Goal: Information Seeking & Learning: Learn about a topic

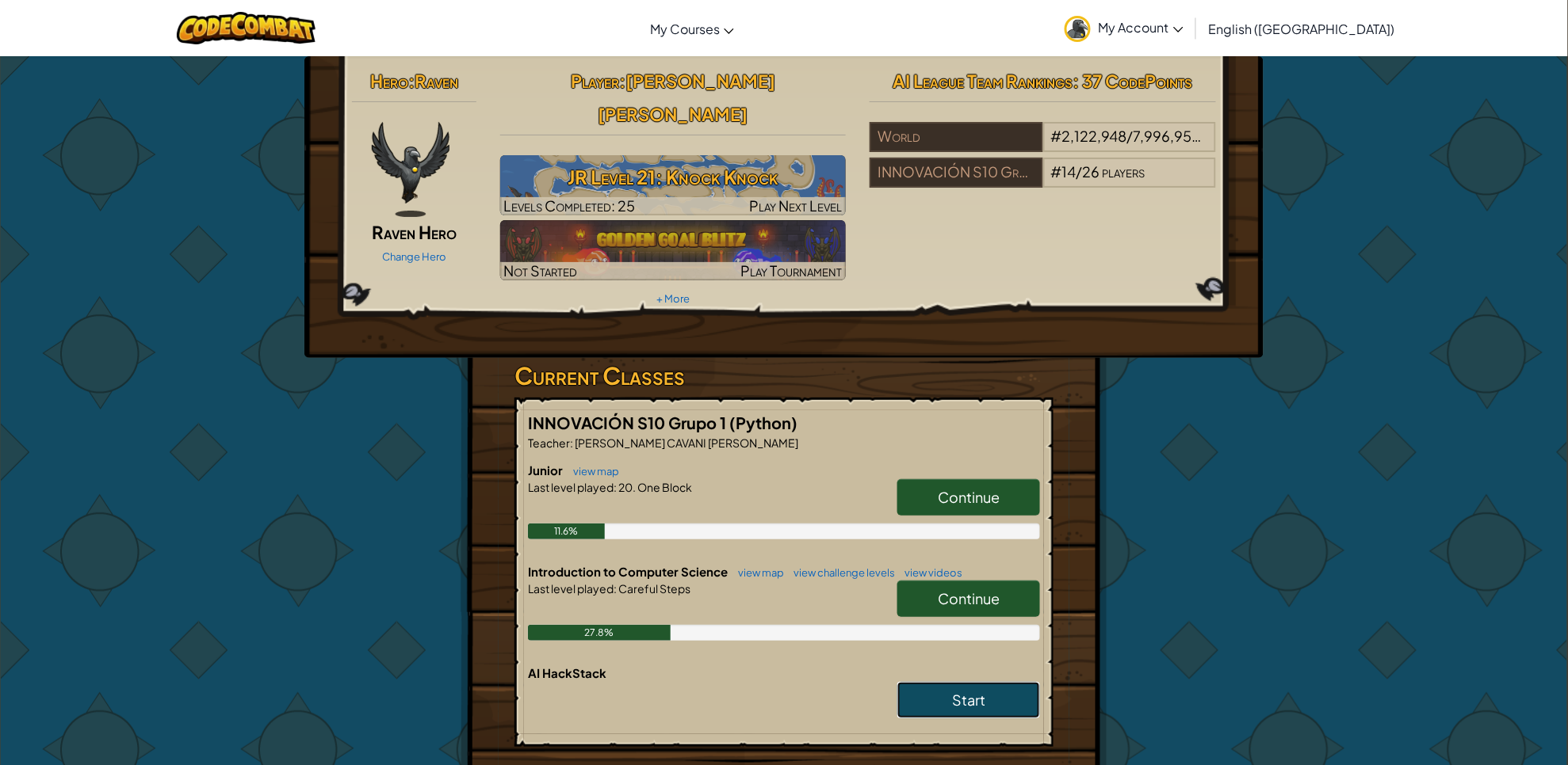
click at [992, 686] on link "Start" at bounding box center [968, 701] width 143 height 37
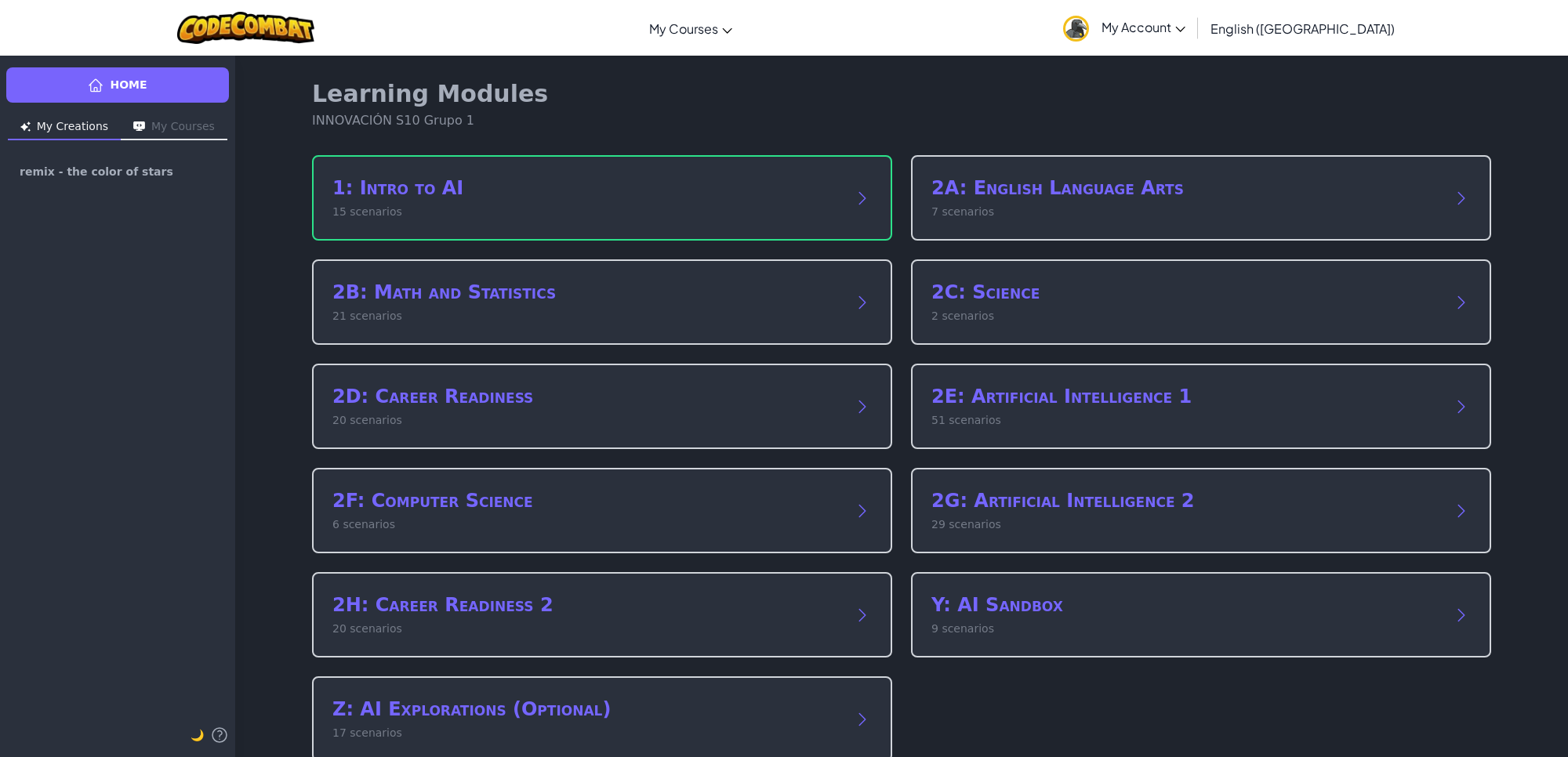
click at [668, 151] on div "Learning Modules INNOVACIÓN S10 Grupo 1 1: Intro to AI 15 scenarios 2A: English…" at bounding box center [901, 421] width 1204 height 733
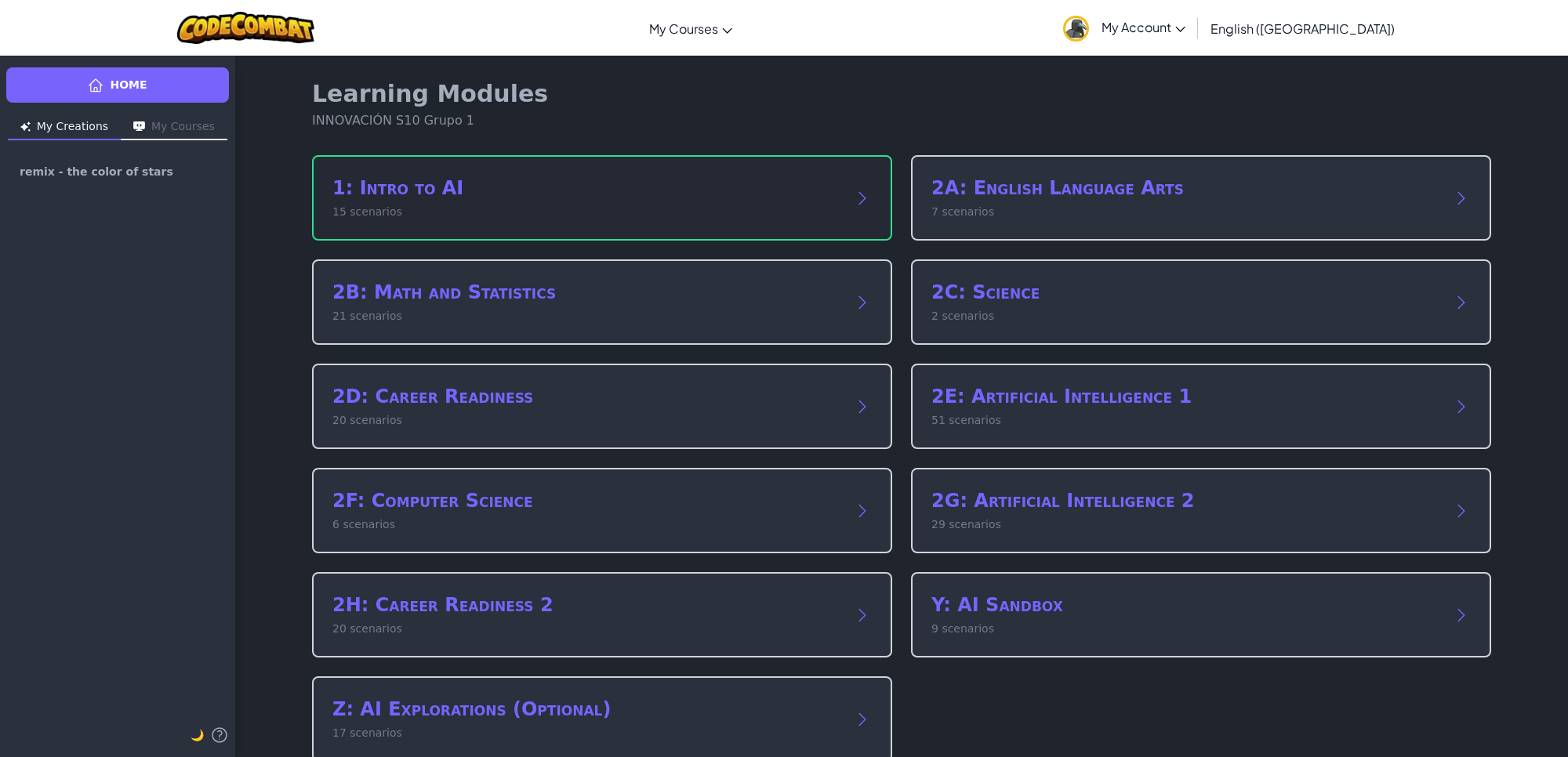
click at [690, 204] on p "15 scenarios" at bounding box center [586, 212] width 508 height 16
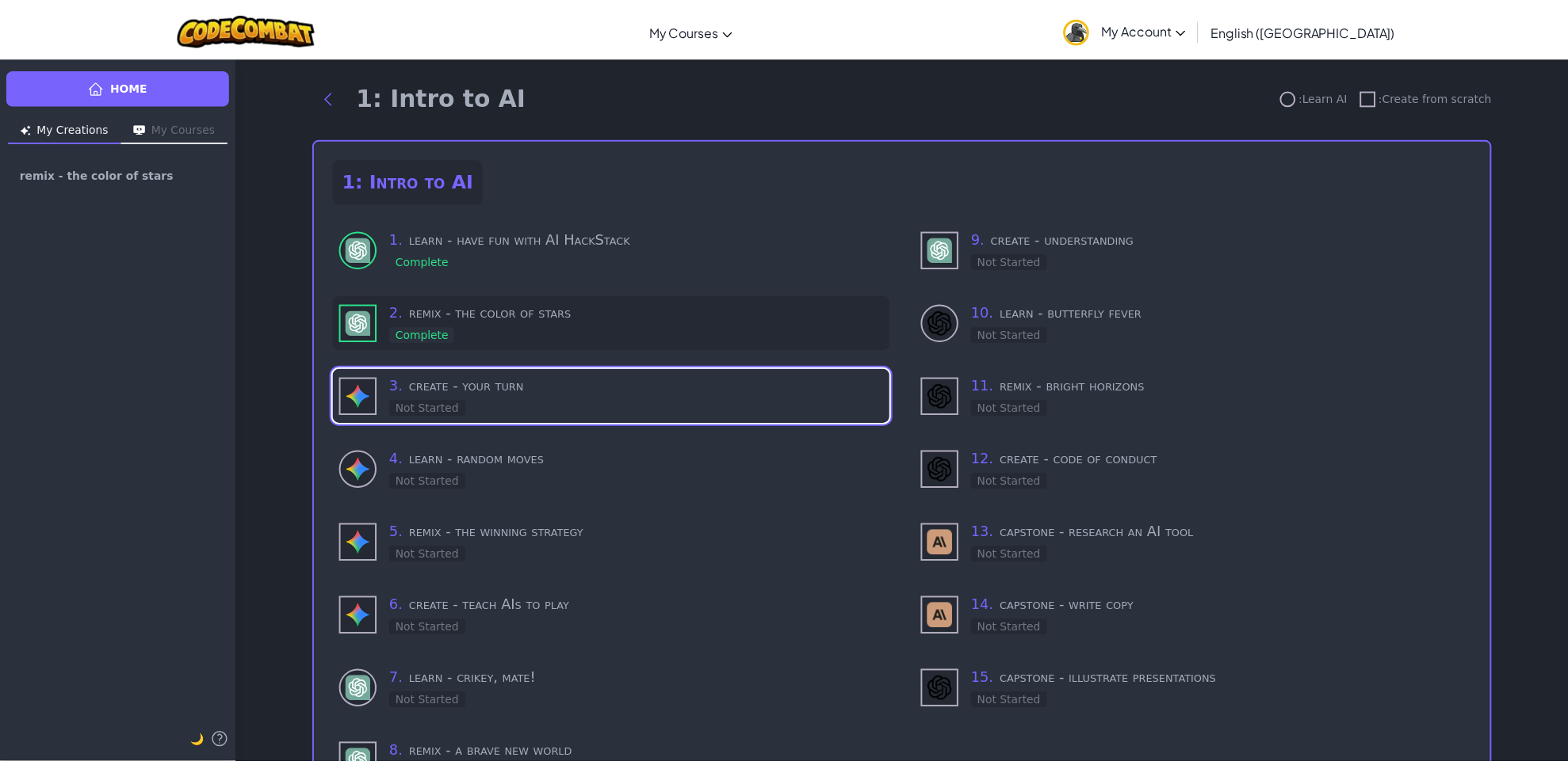
scroll to position [96, 0]
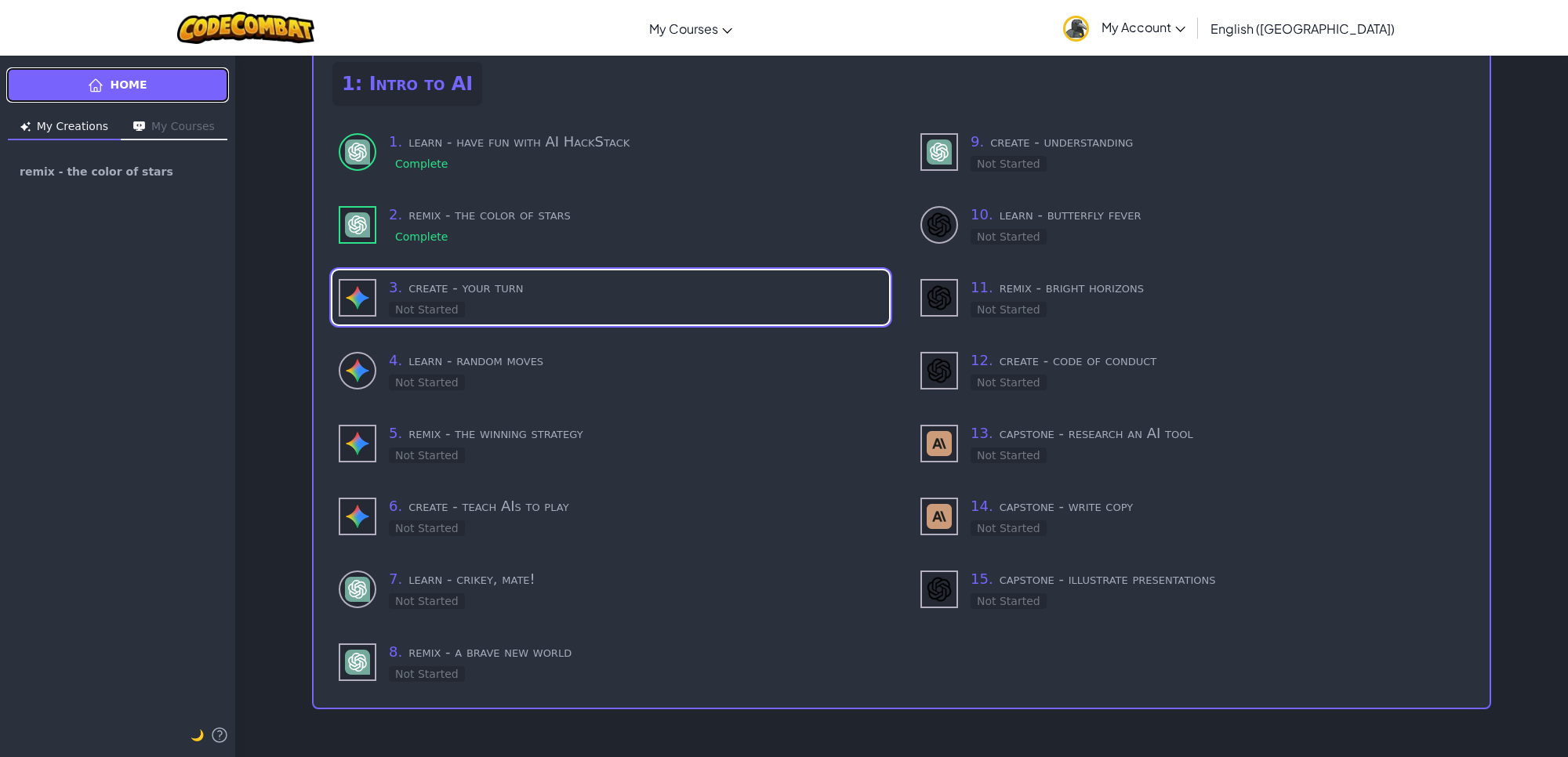
click at [186, 68] on link "Home" at bounding box center [117, 85] width 223 height 36
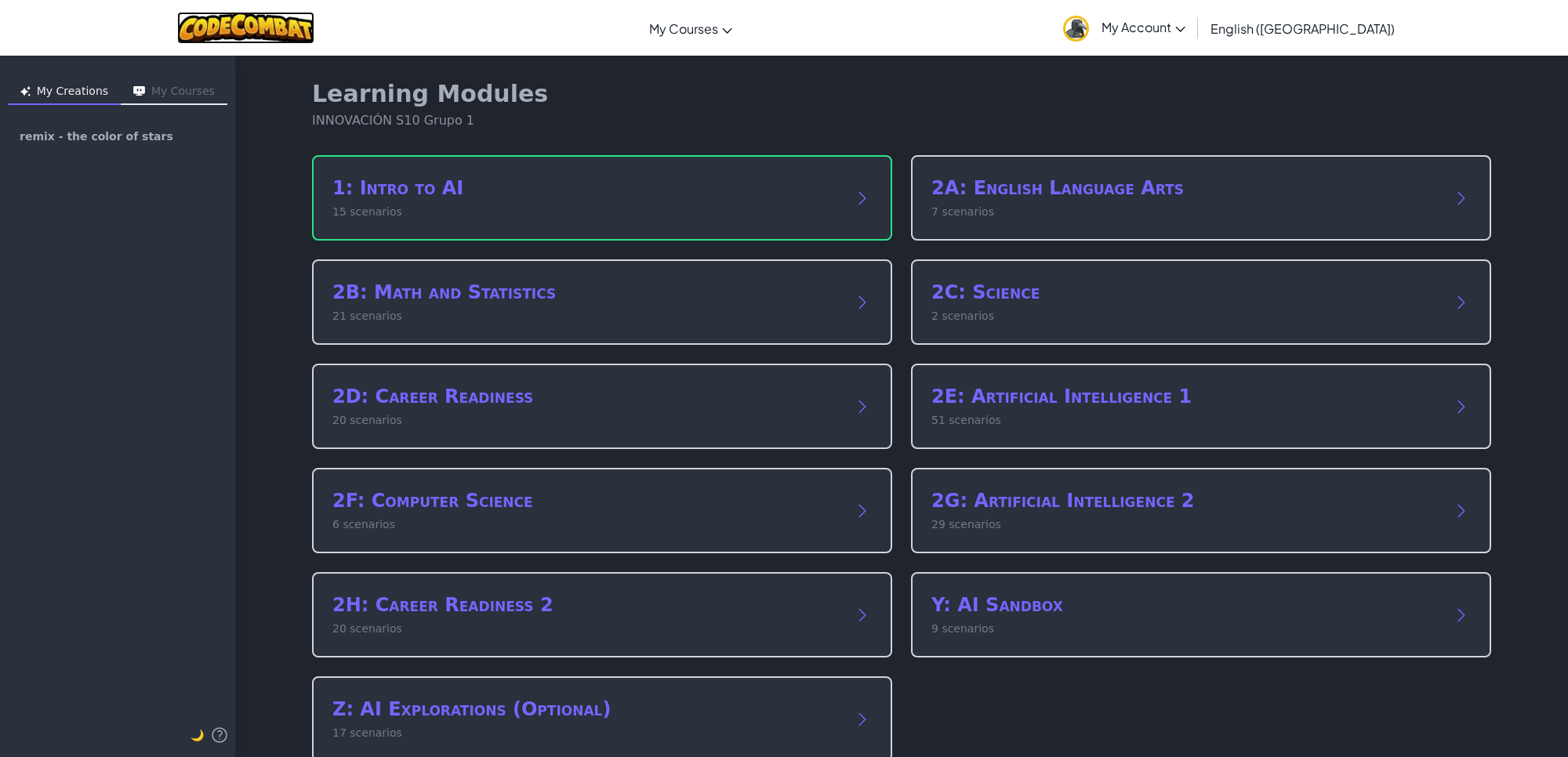
click at [280, 20] on img at bounding box center [246, 28] width 137 height 32
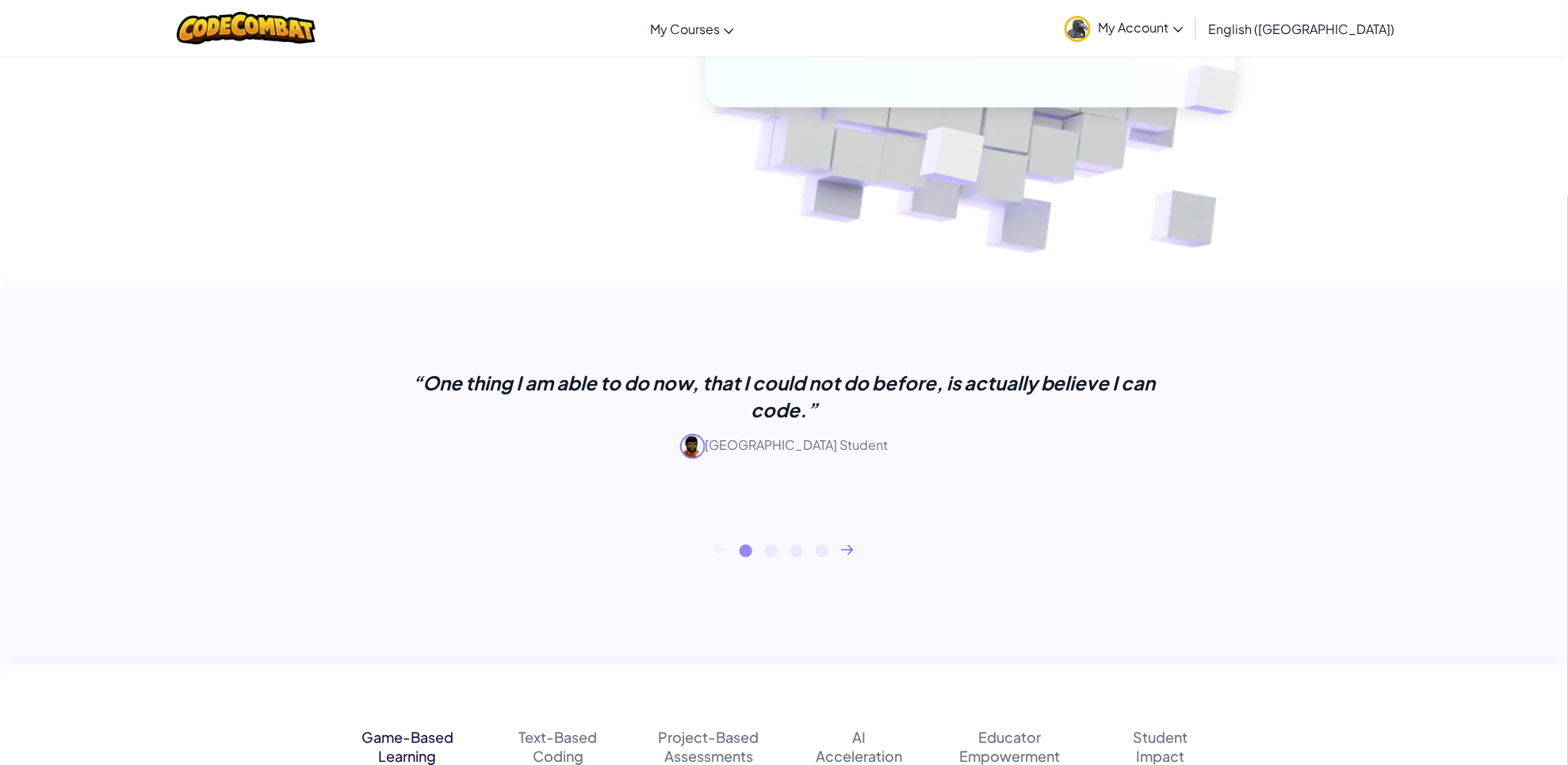
scroll to position [198, 0]
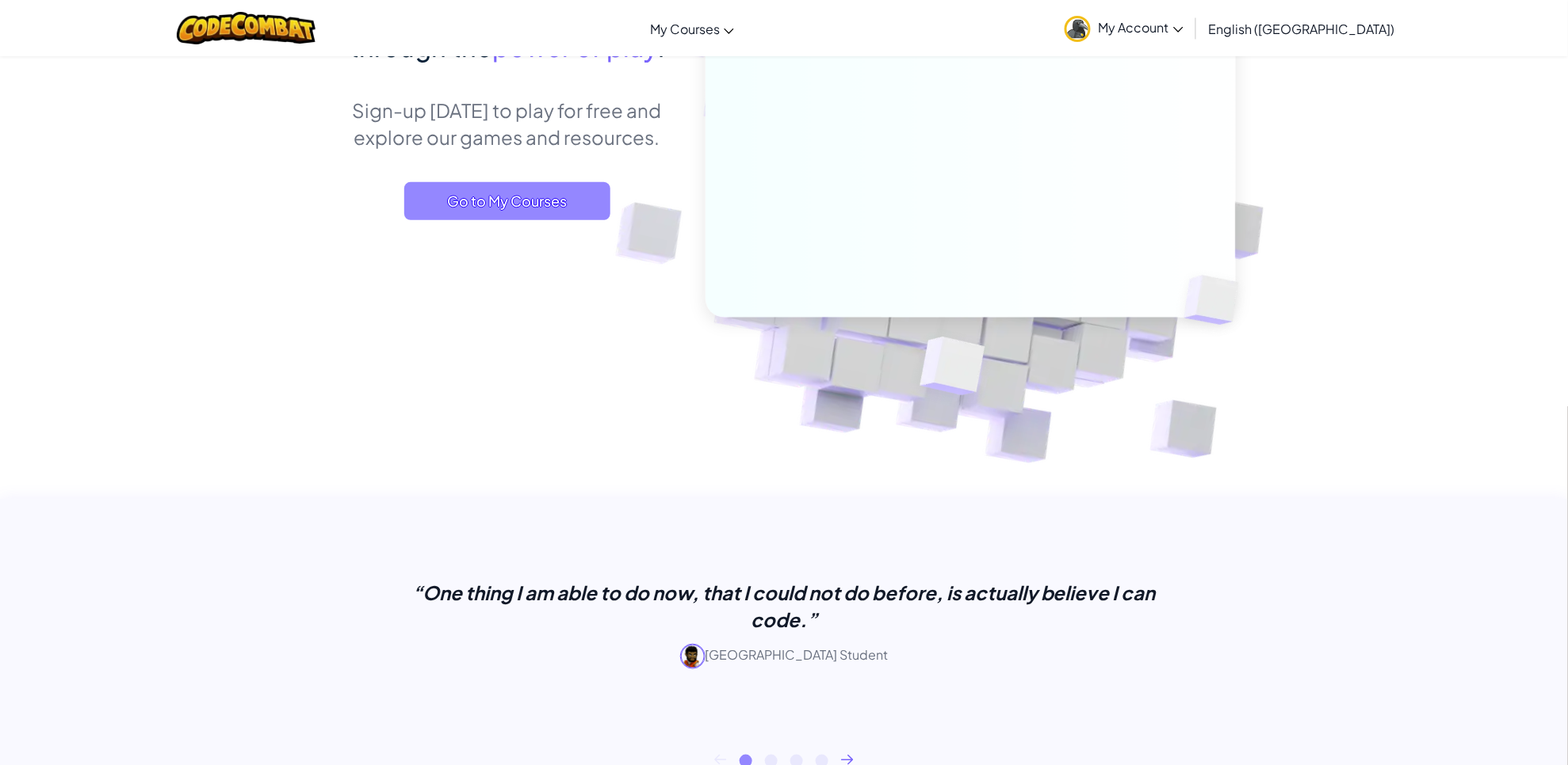
click at [529, 204] on span "Go to My Courses" at bounding box center [507, 201] width 206 height 38
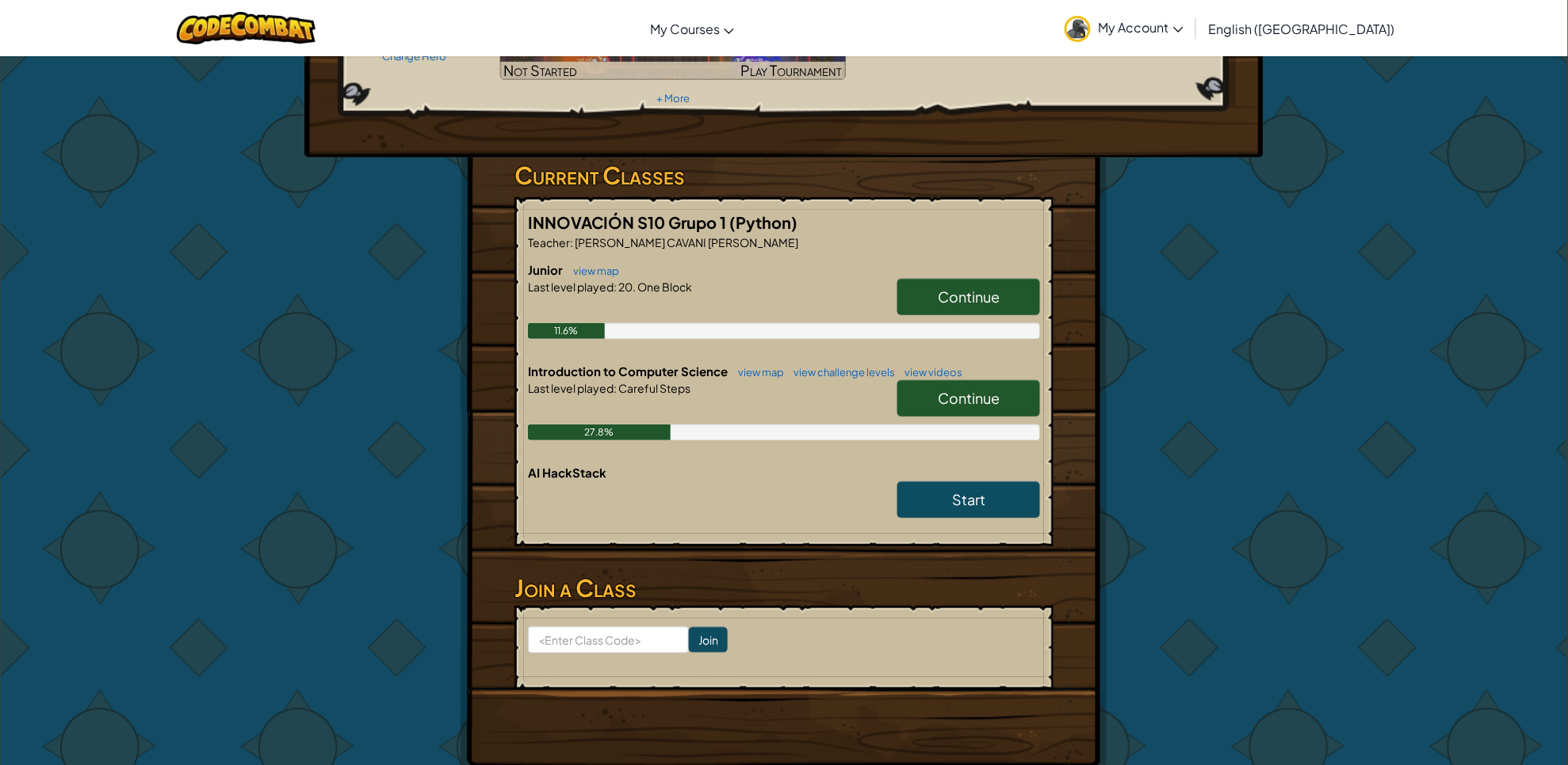
scroll to position [99, 0]
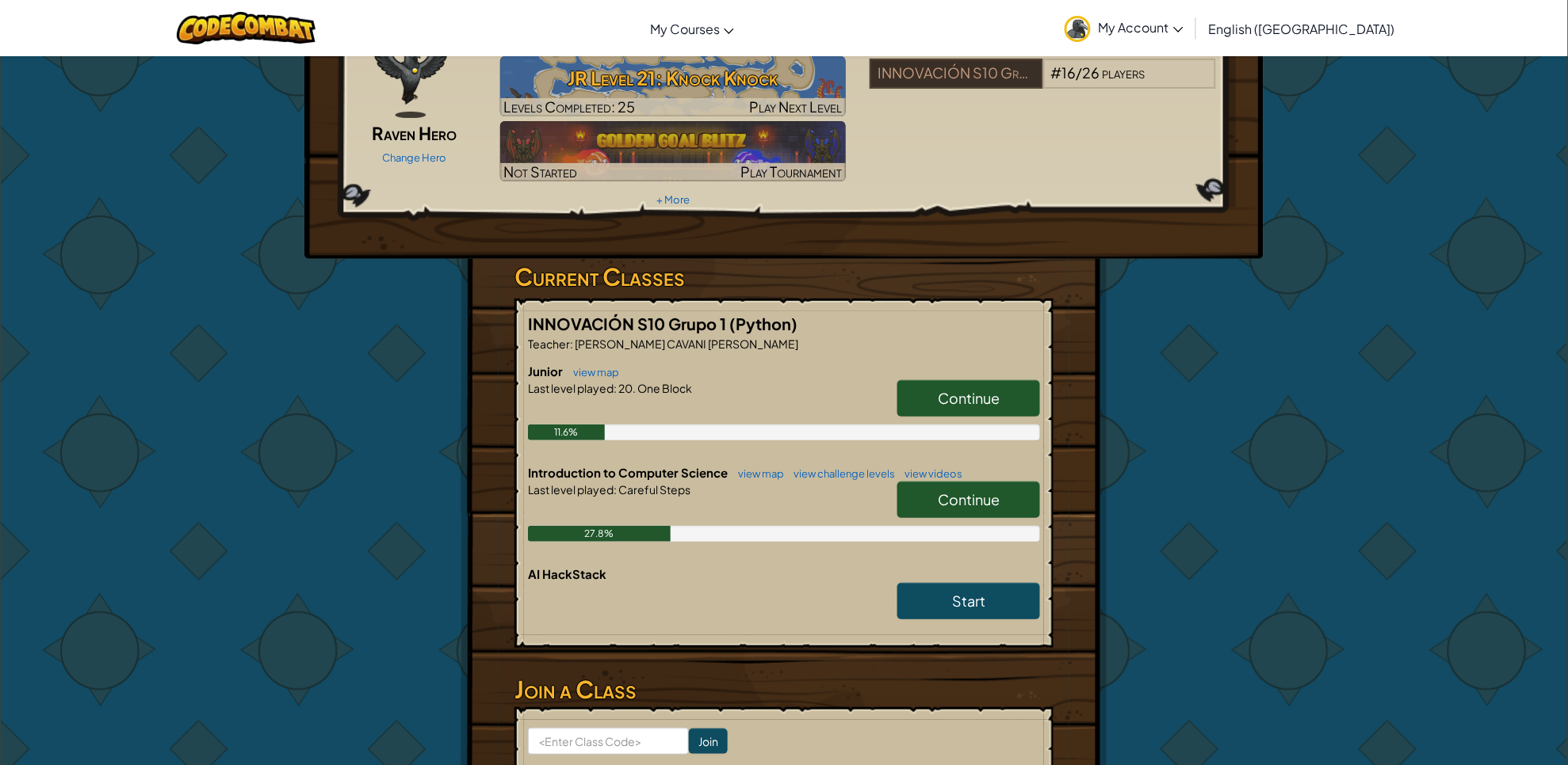
drag, startPoint x: 450, startPoint y: 556, endPoint x: 1556, endPoint y: 11, distance: 1233.0
click at [1459, 117] on div "Hero : Raven Raven Hero Change Hero Player : [PERSON_NAME] [PERSON_NAME] Level …" at bounding box center [784, 418] width 1568 height 923
